Goal: Navigation & Orientation: Find specific page/section

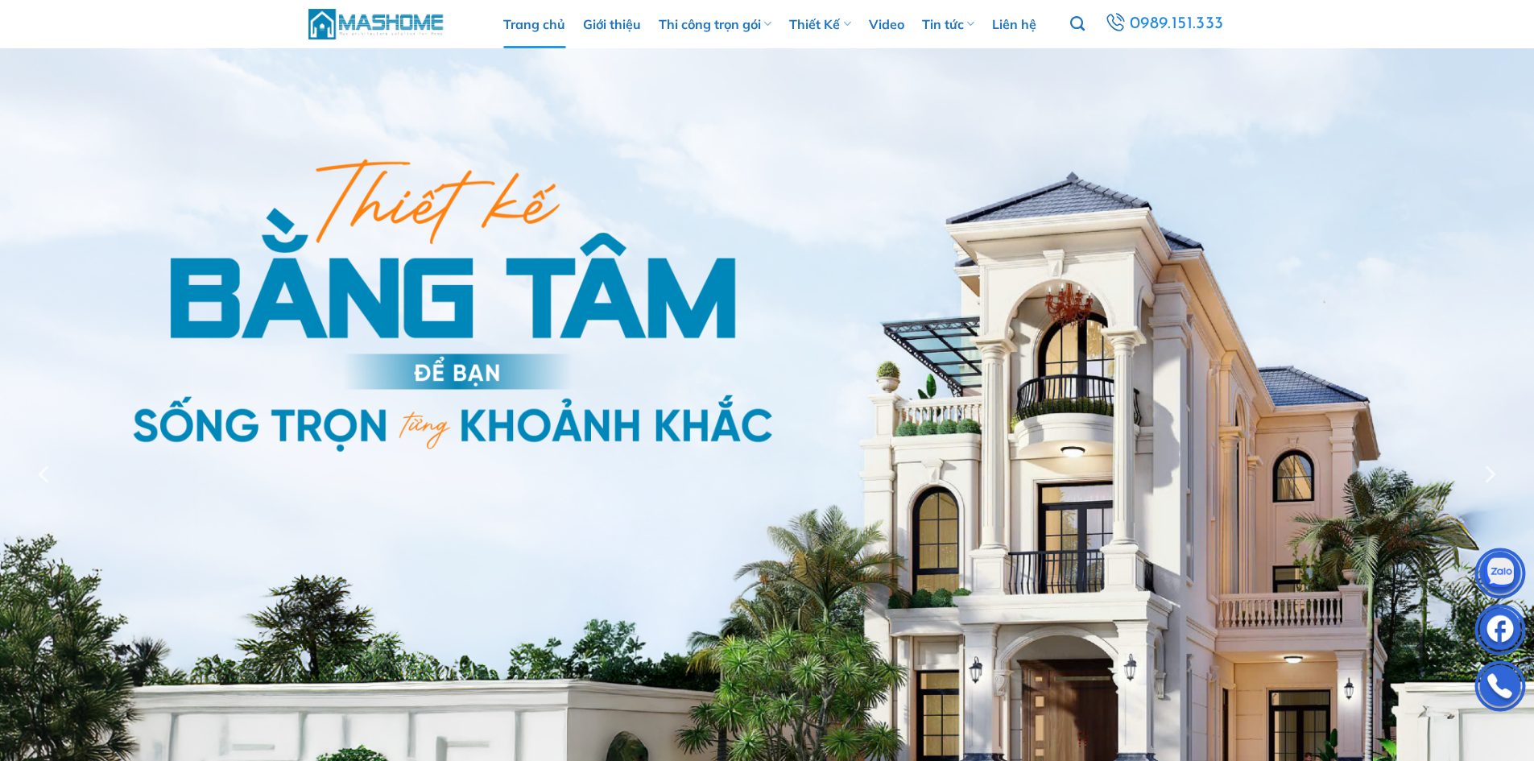
click at [372, 20] on img at bounding box center [376, 23] width 137 height 35
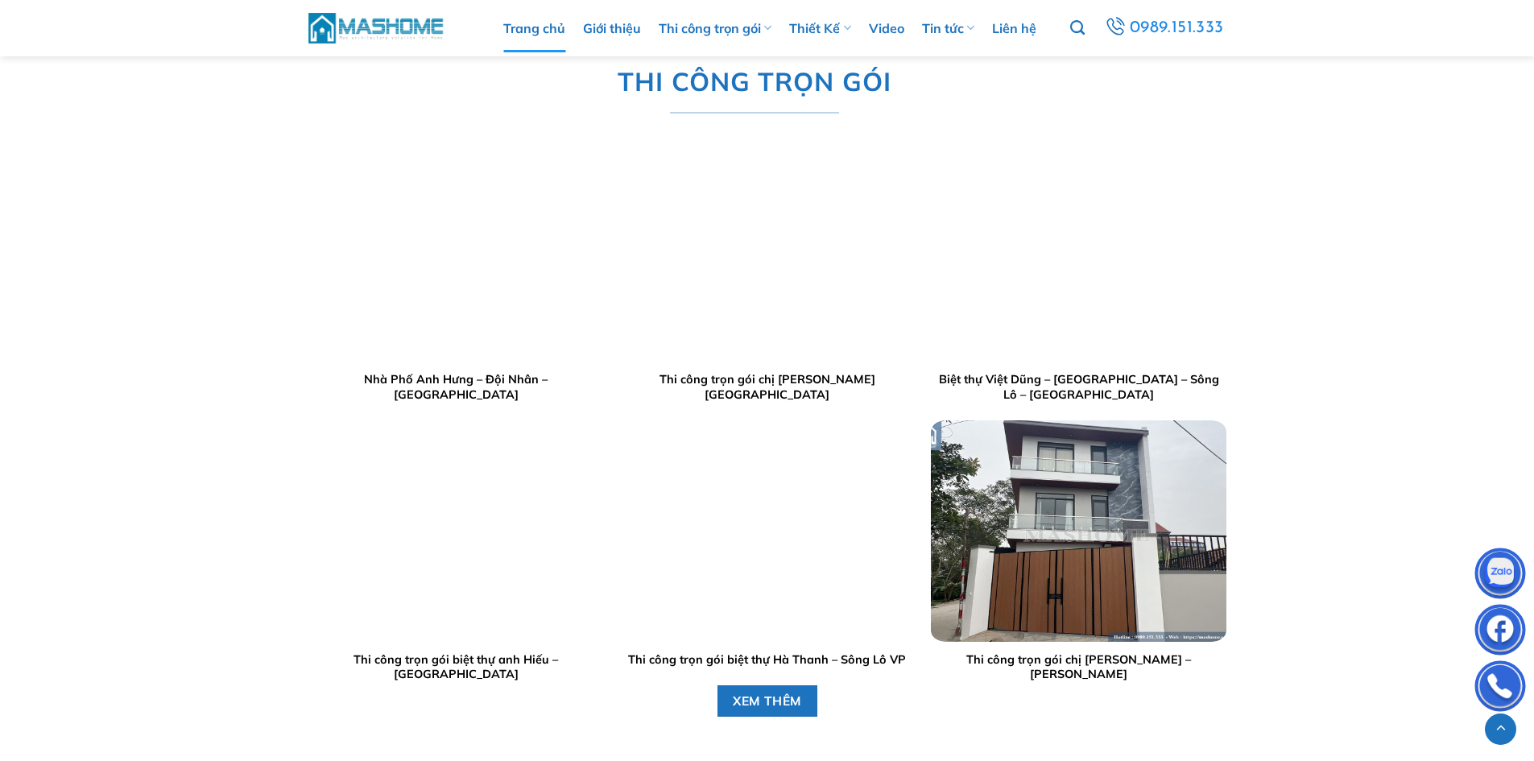
scroll to position [1852, 0]
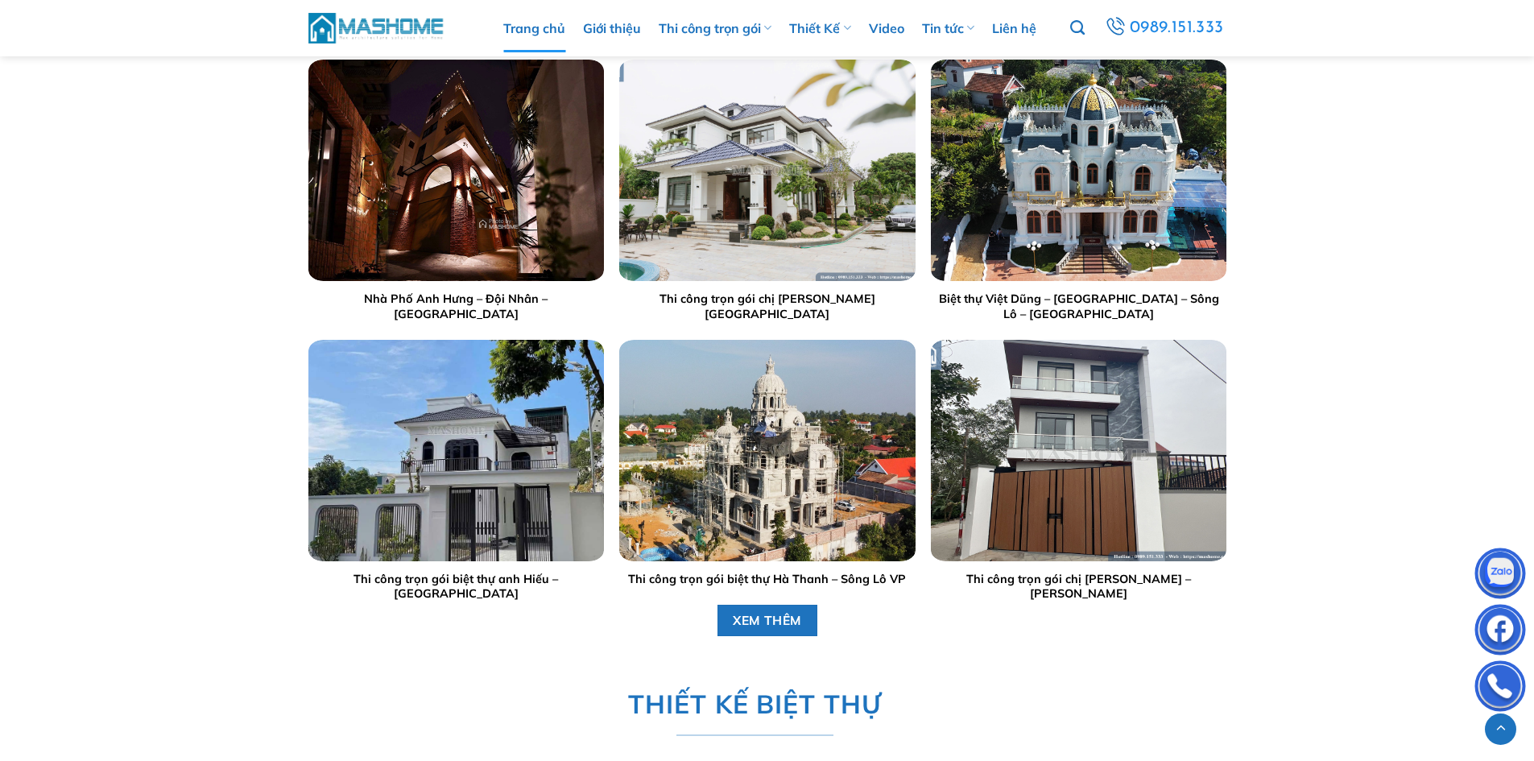
click at [470, 175] on img "Nhà Phố Anh Hưng - Đội Nhân - Hà Nội" at bounding box center [455, 170] width 295 height 221
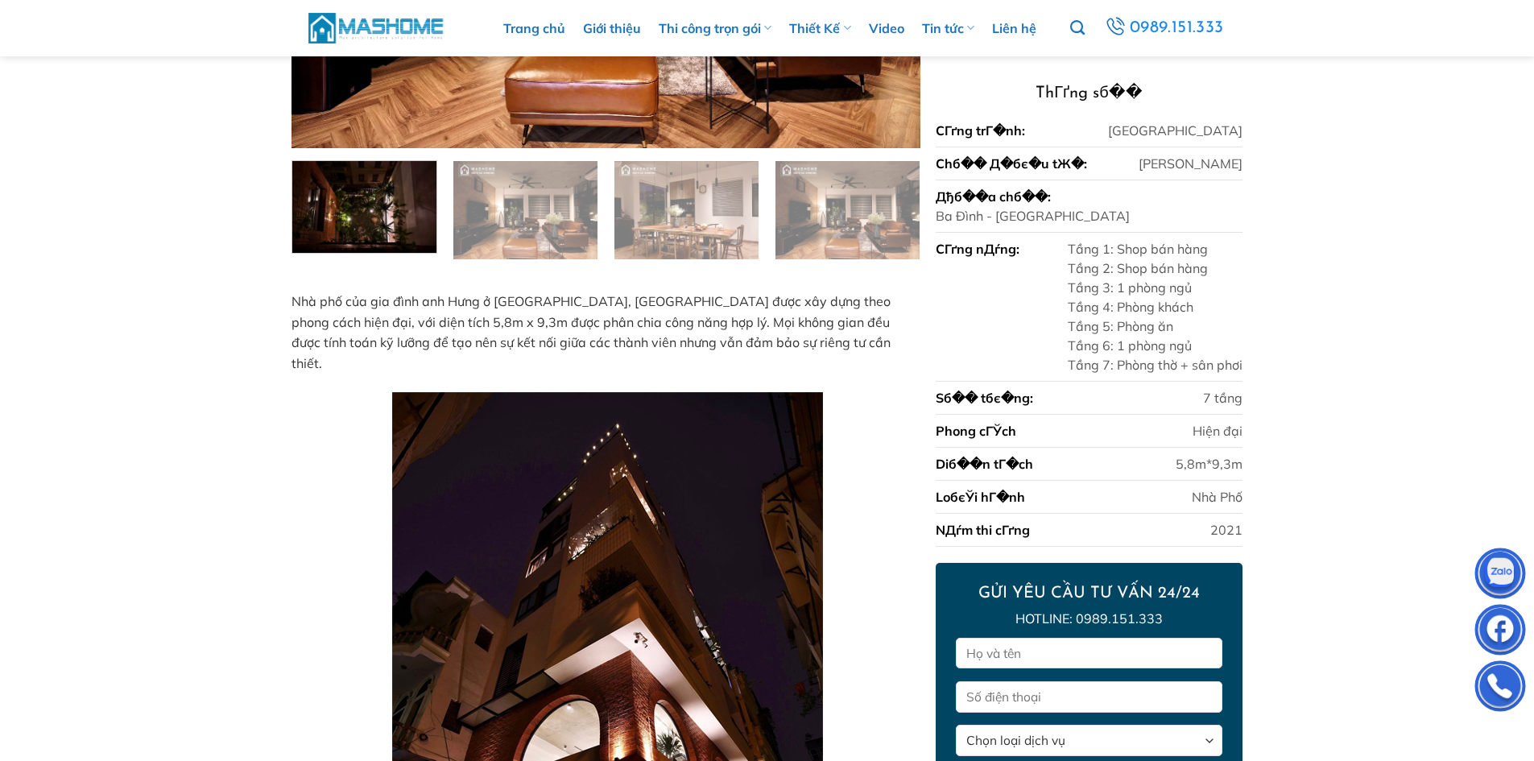
scroll to position [805, 0]
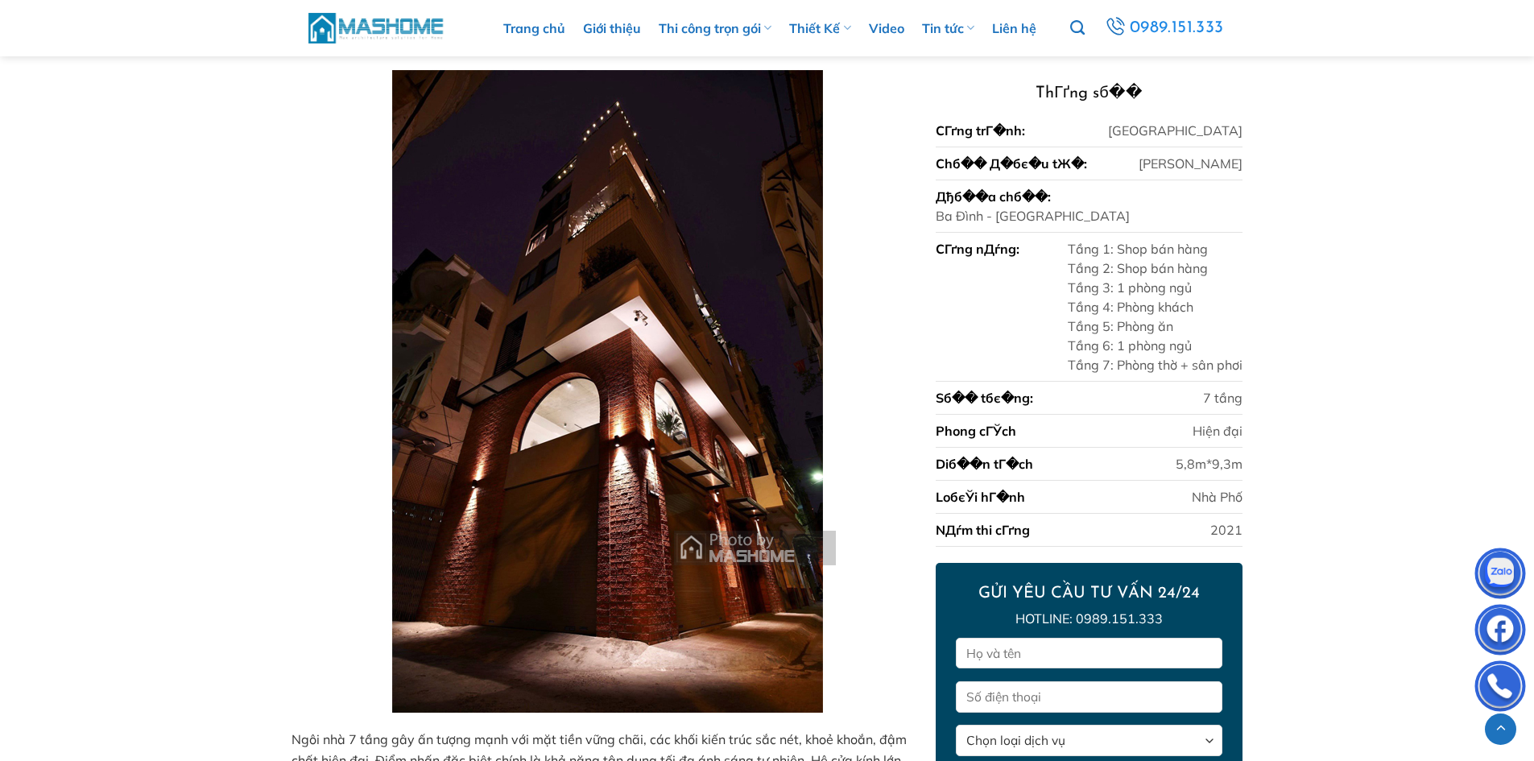
click at [359, 21] on img at bounding box center [376, 27] width 137 height 35
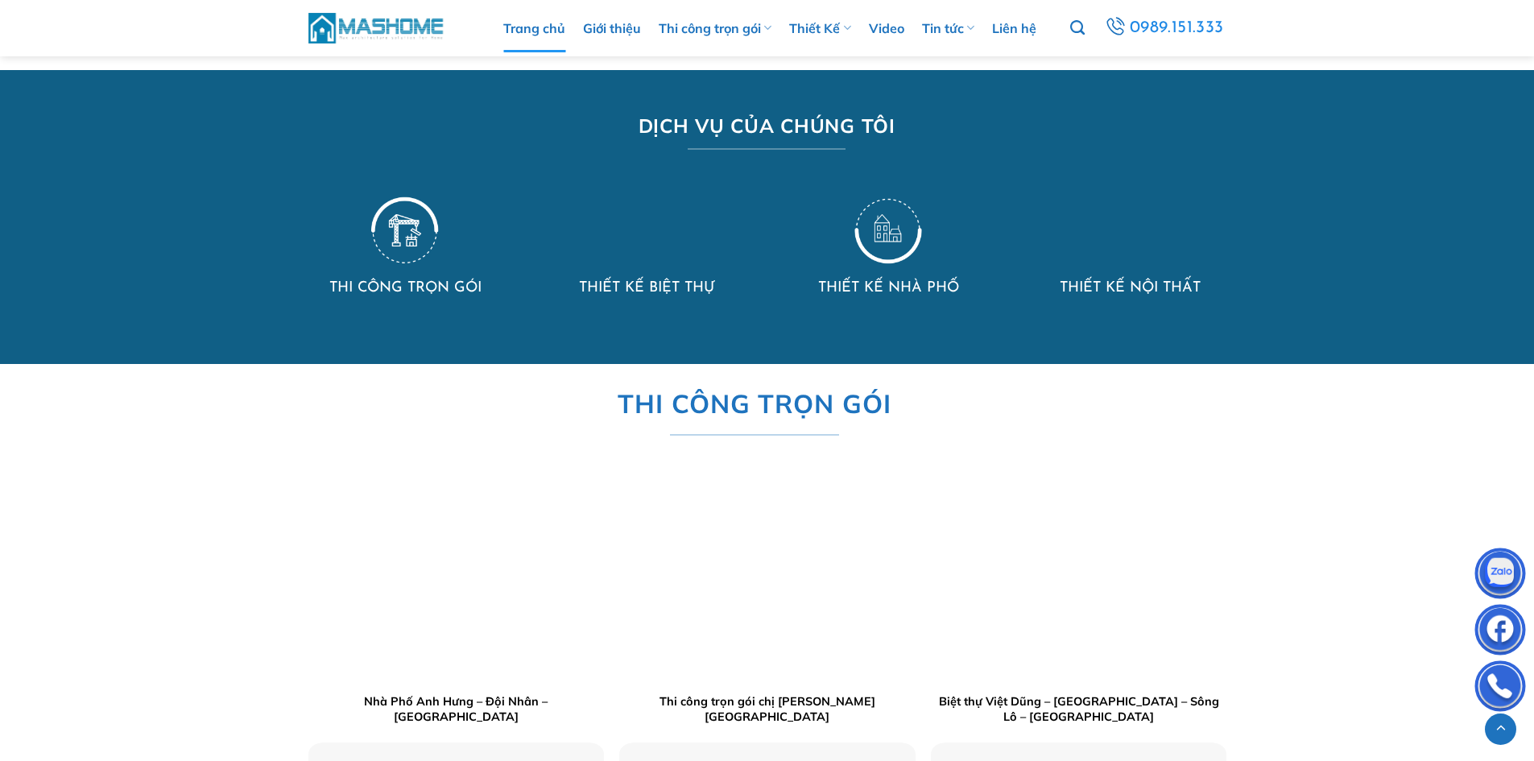
scroll to position [1852, 0]
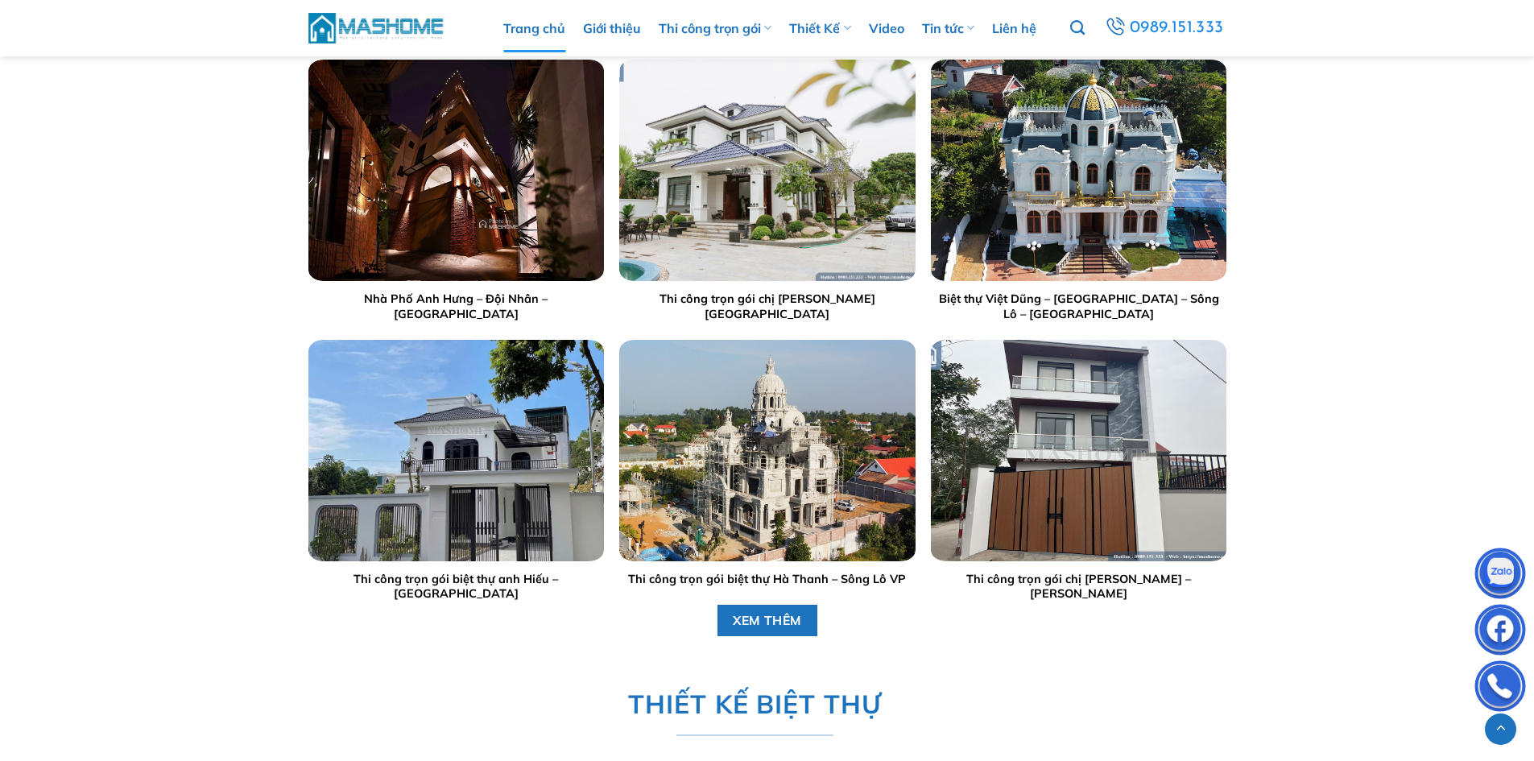
click at [756, 182] on div at bounding box center [766, 170] width 295 height 221
click at [753, 204] on img "Thi công trọn gói chị Lý - Hưng Yên" at bounding box center [766, 170] width 295 height 221
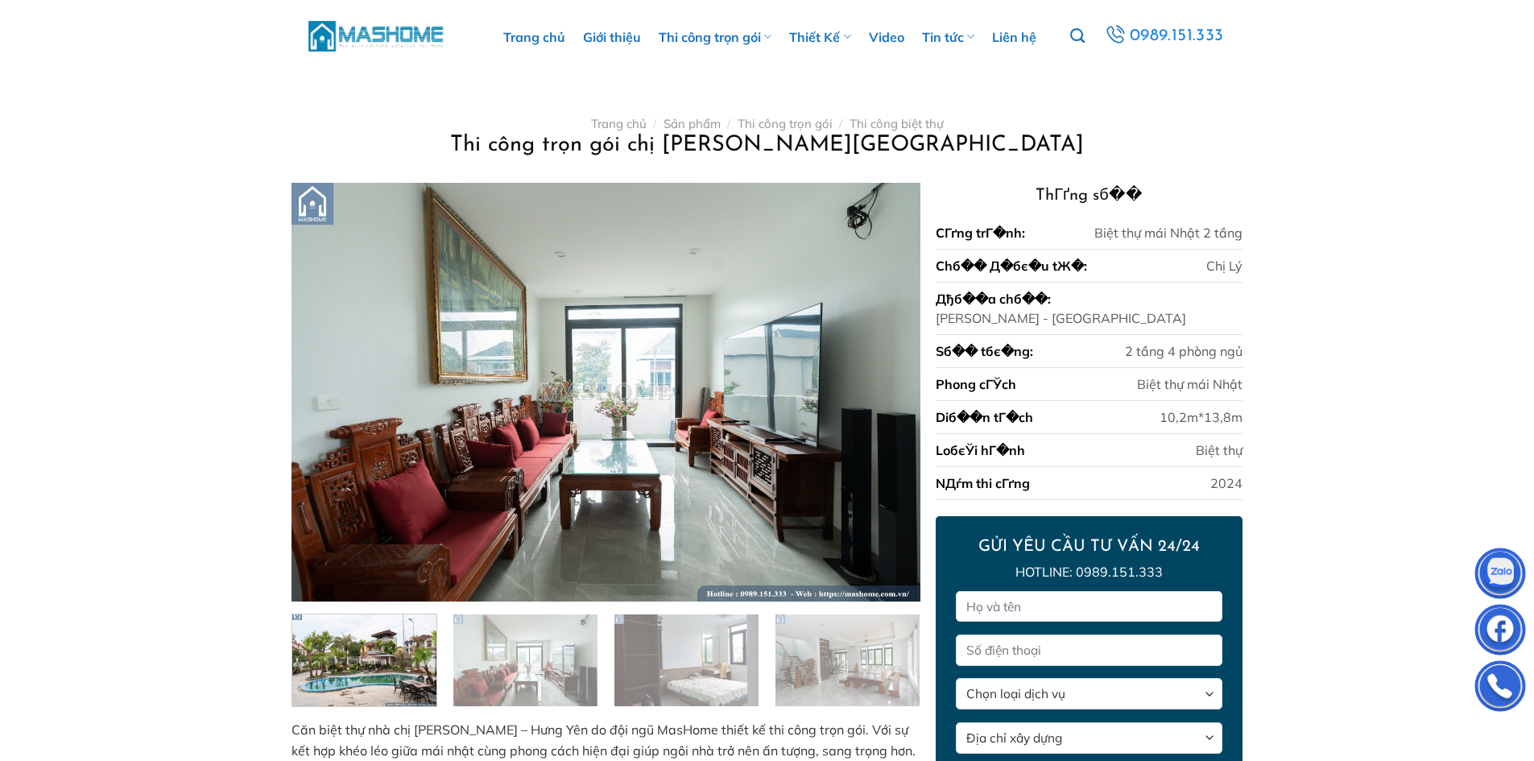
click at [408, 32] on img at bounding box center [376, 36] width 137 height 35
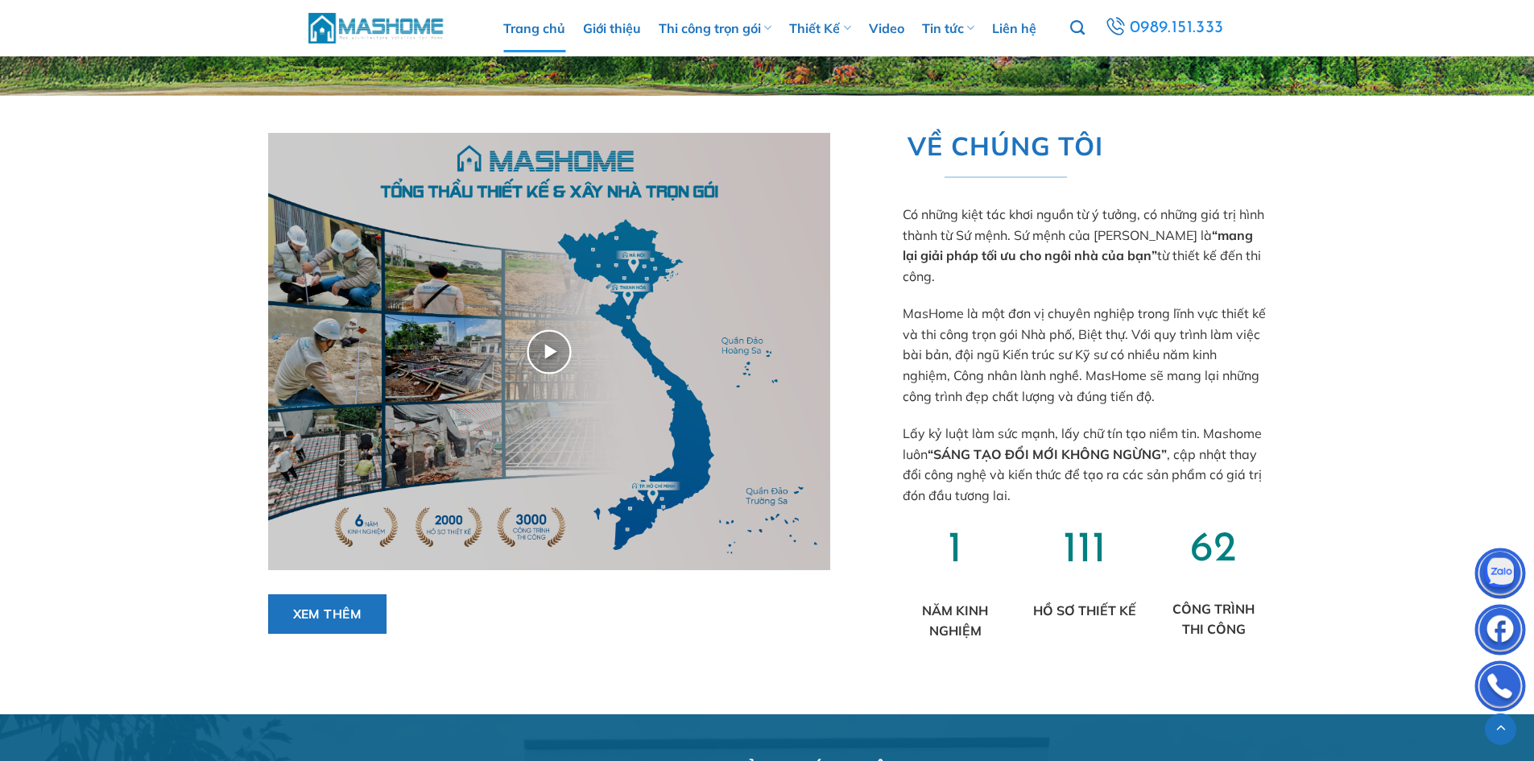
scroll to position [886, 0]
